Goal: Information Seeking & Learning: Learn about a topic

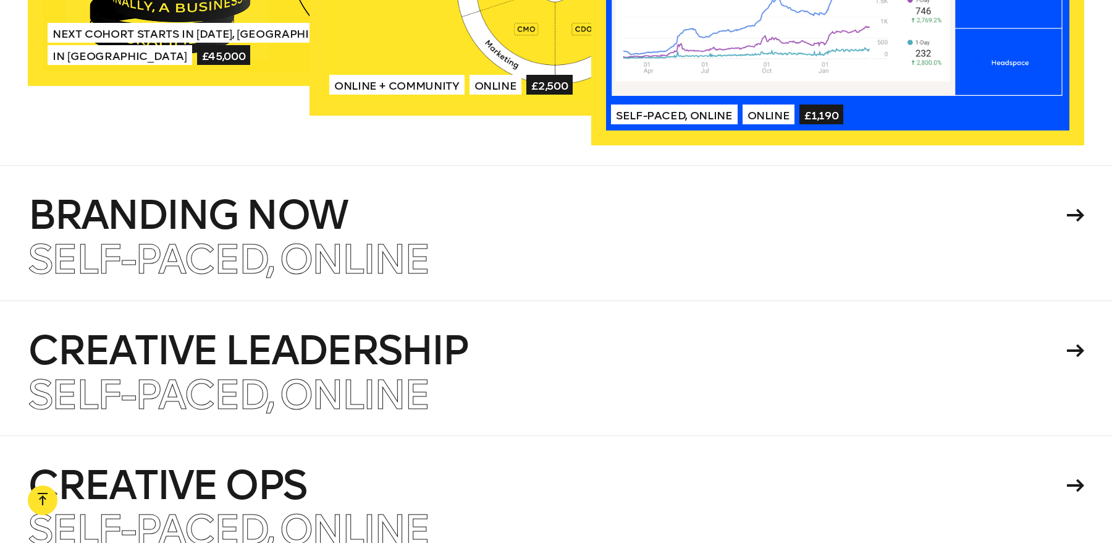
scroll to position [2787, 0]
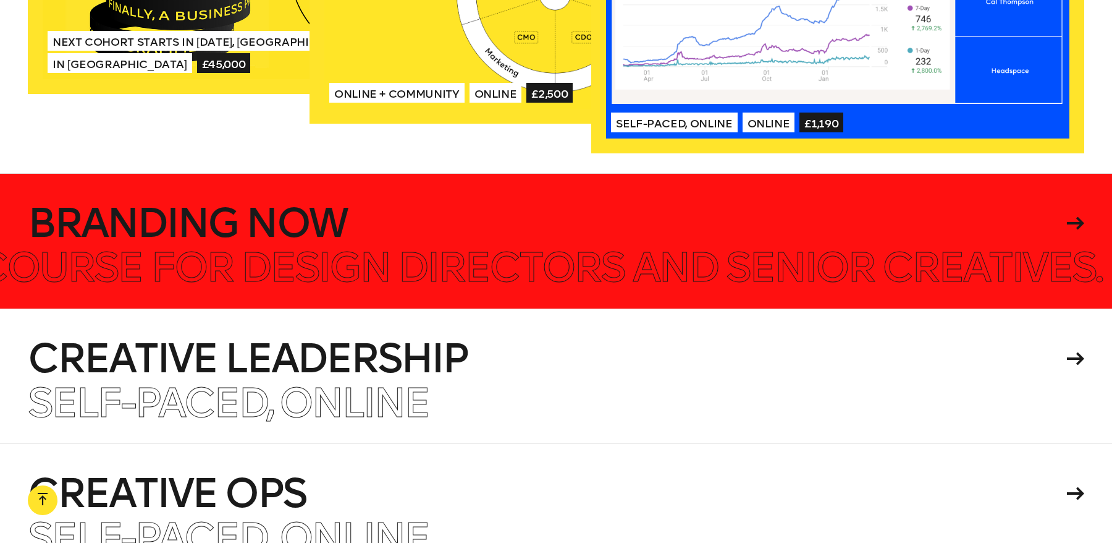
click at [517, 241] on h4 "Branding Now" at bounding box center [545, 223] width 1035 height 40
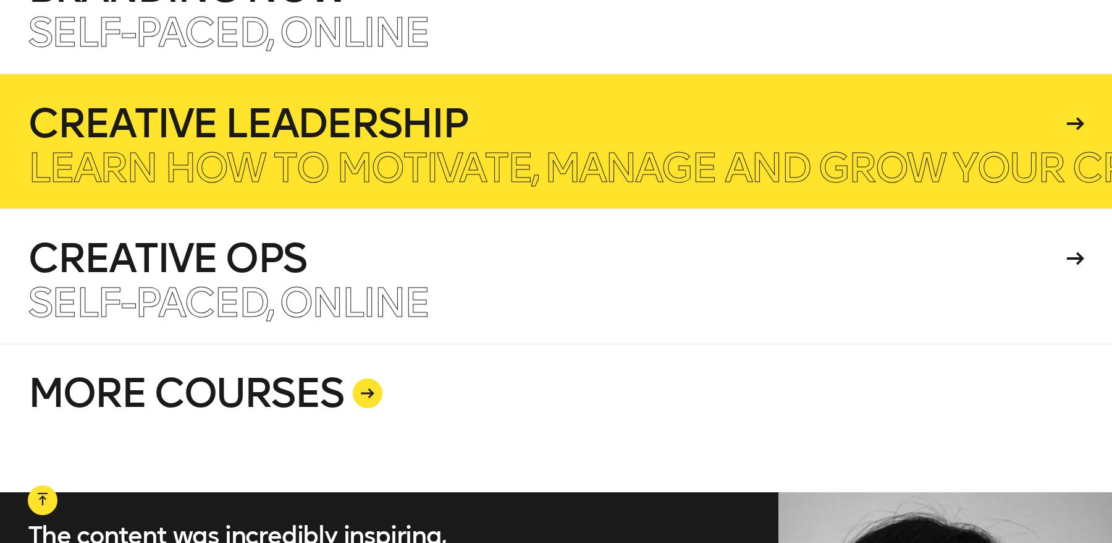
scroll to position [3039, 0]
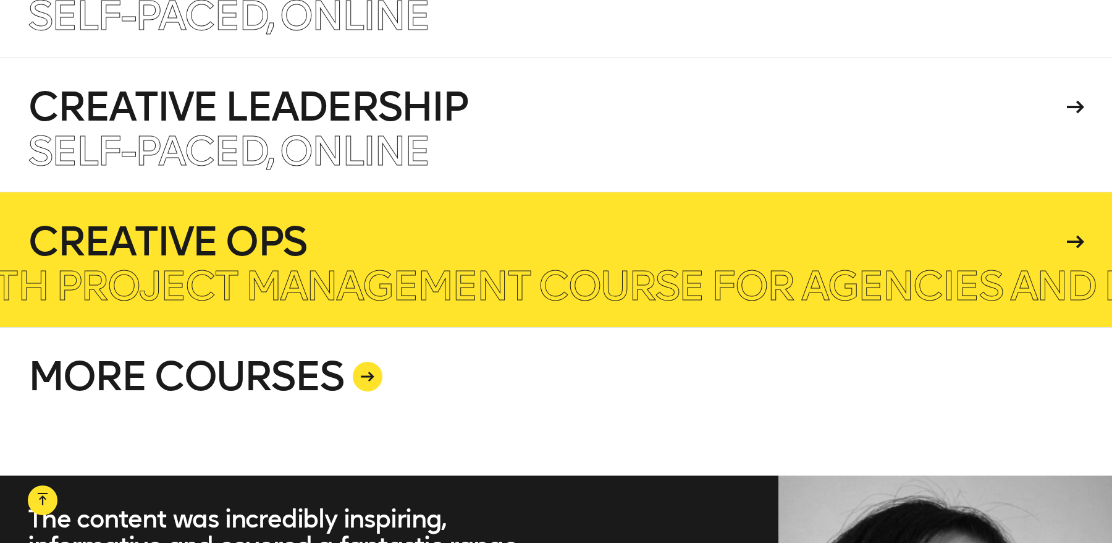
click at [455, 248] on h4 "Creative Ops" at bounding box center [545, 242] width 1035 height 40
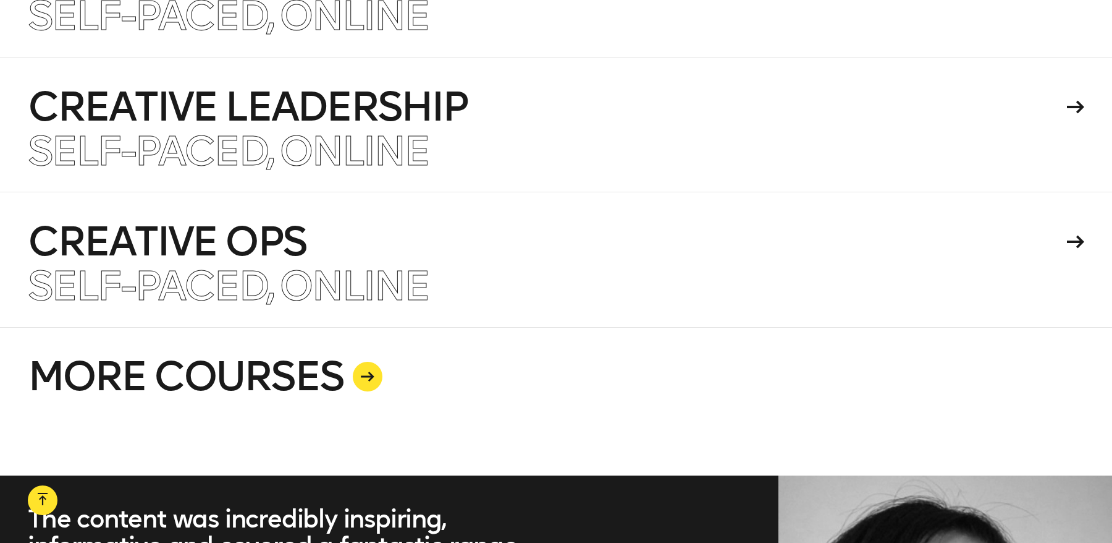
click at [294, 374] on link "MORE COURSES" at bounding box center [556, 401] width 1057 height 148
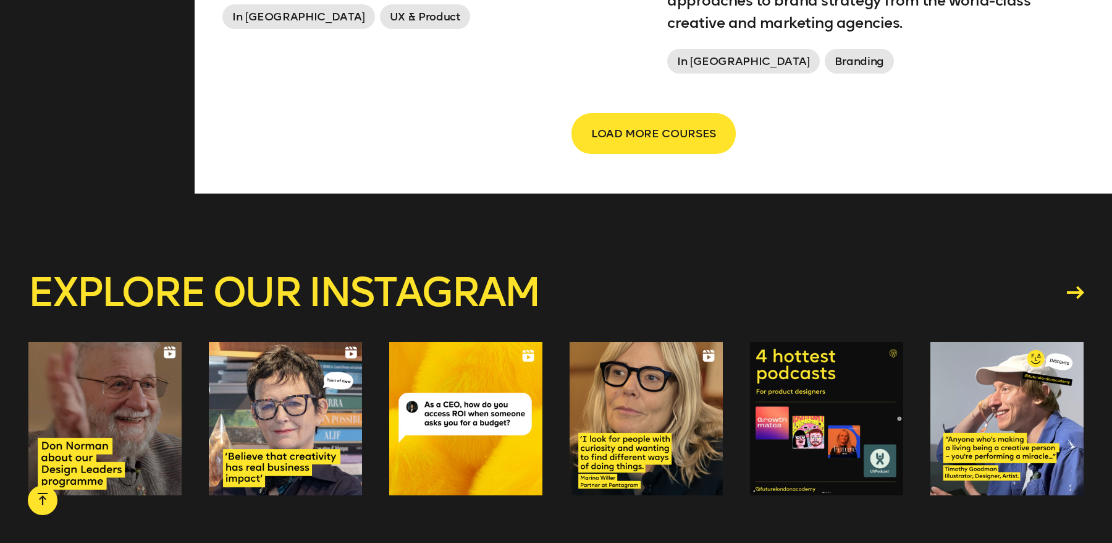
scroll to position [2444, 0]
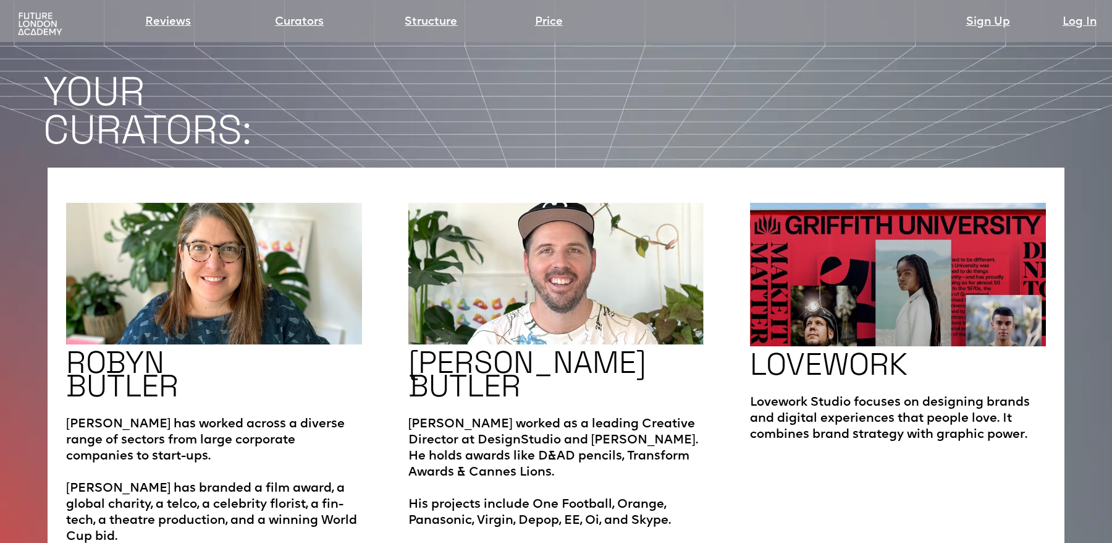
scroll to position [2104, 0]
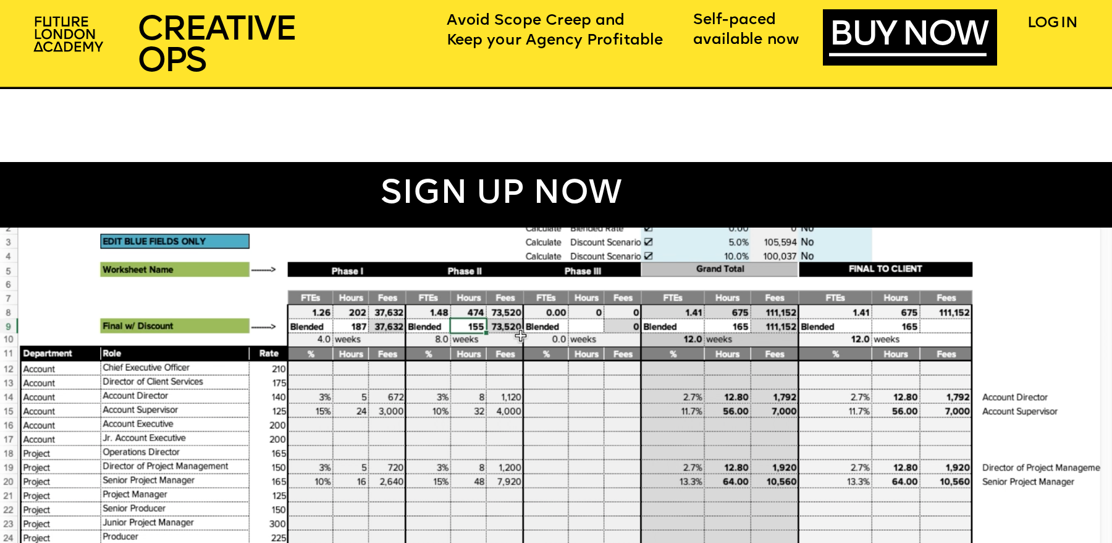
scroll to position [1052, 0]
